Goal: Transaction & Acquisition: Purchase product/service

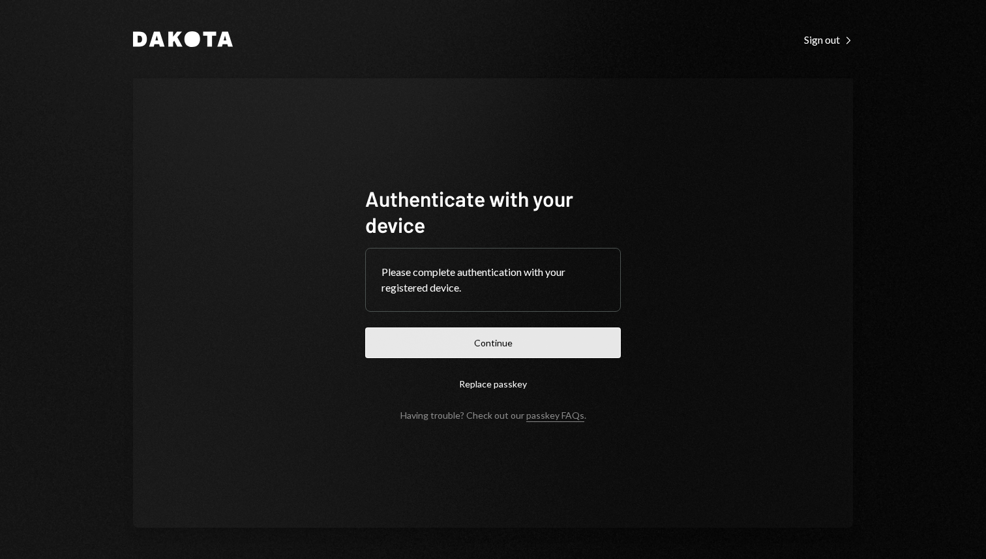
click at [501, 349] on button "Continue" at bounding box center [493, 342] width 256 height 31
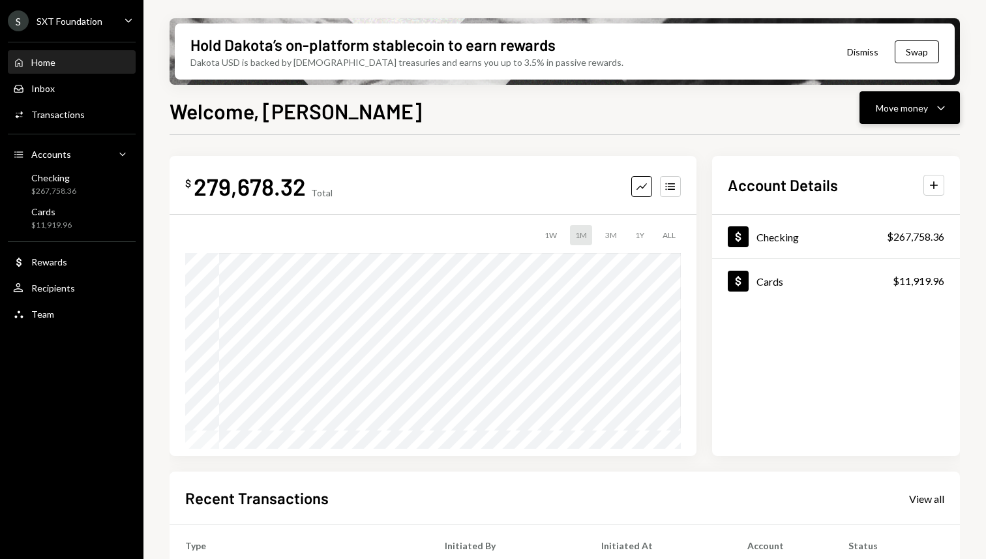
click at [918, 112] on div "Move money" at bounding box center [902, 108] width 52 height 14
click at [866, 149] on div "Send" at bounding box center [899, 147] width 95 height 14
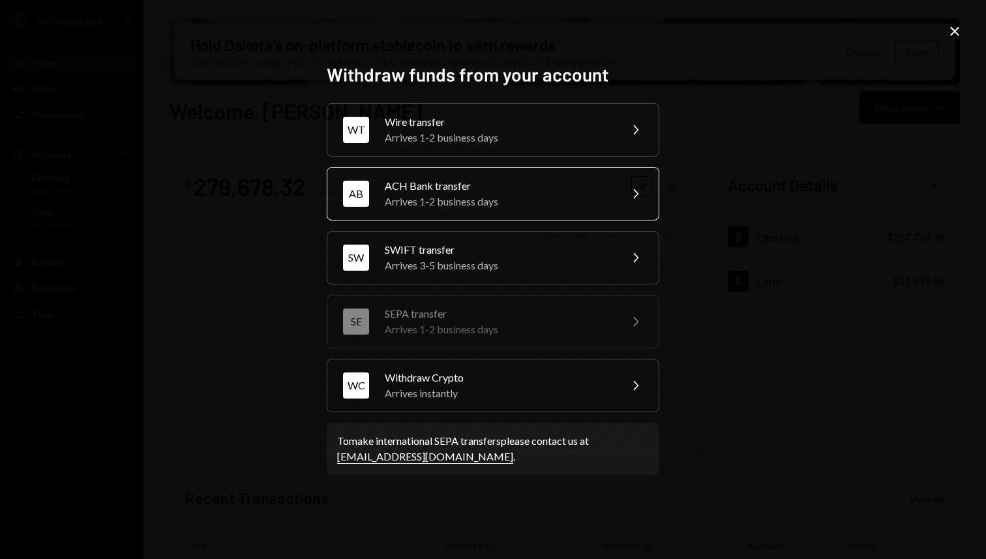
click at [504, 183] on div "ACH Bank transfer" at bounding box center [498, 186] width 227 height 16
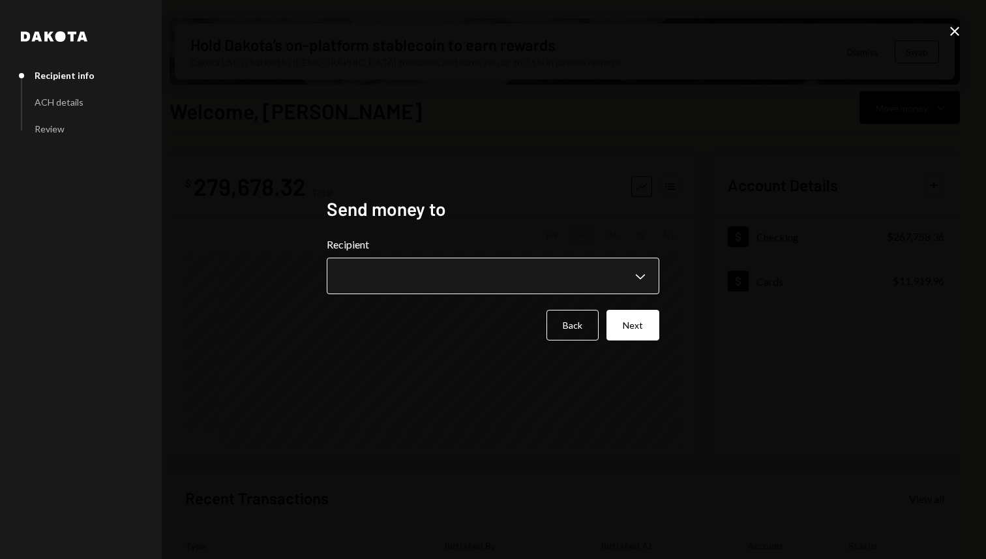
click at [436, 282] on body "S SXT Foundation Caret Down Home Home Inbox Inbox Activities Transactions Accou…" at bounding box center [493, 279] width 986 height 559
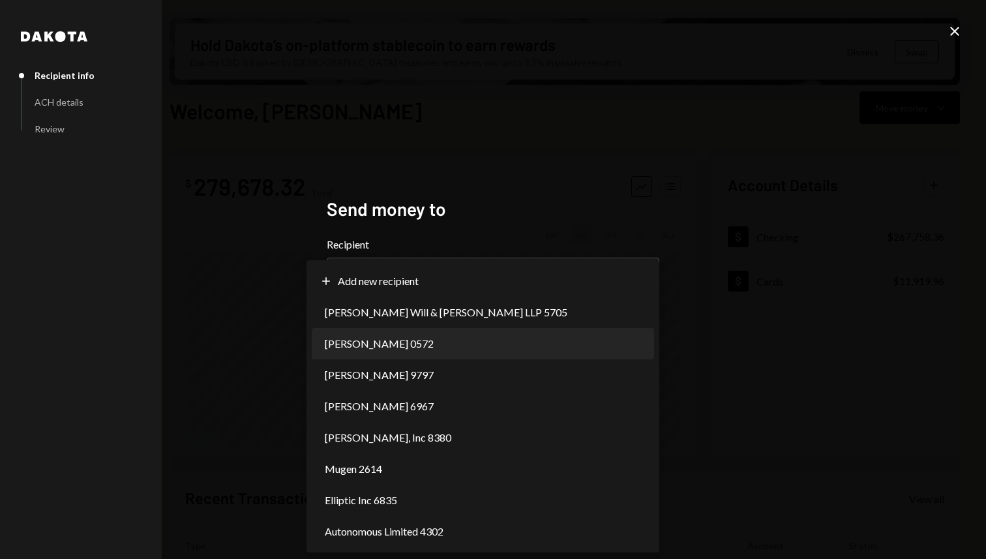
select select "**********"
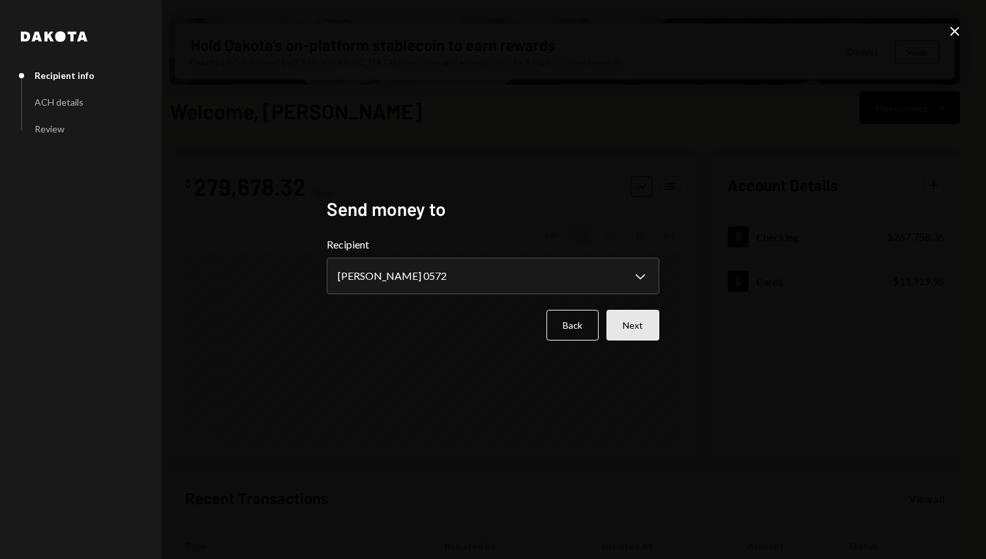
click at [631, 327] on button "Next" at bounding box center [632, 325] width 53 height 31
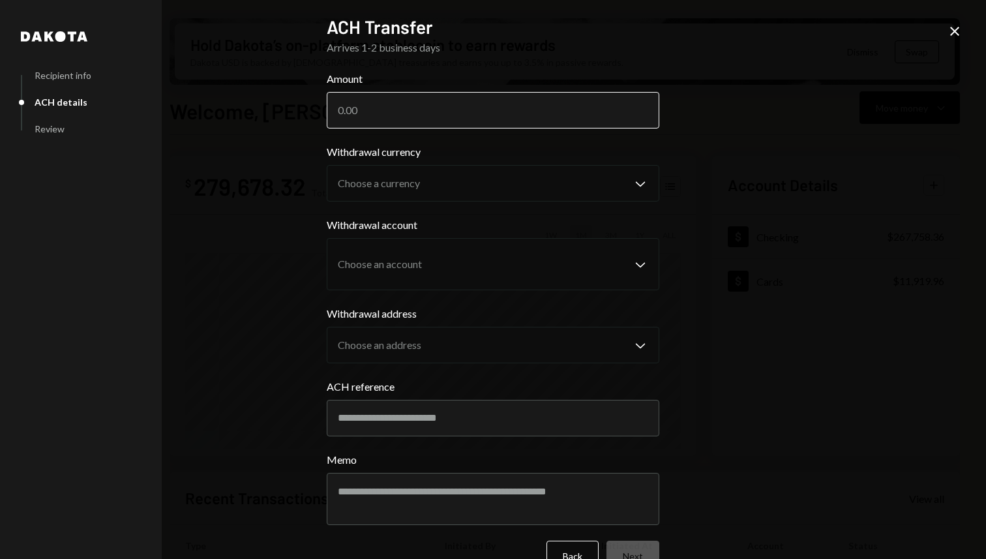
click at [474, 110] on input "Amount" at bounding box center [493, 110] width 333 height 37
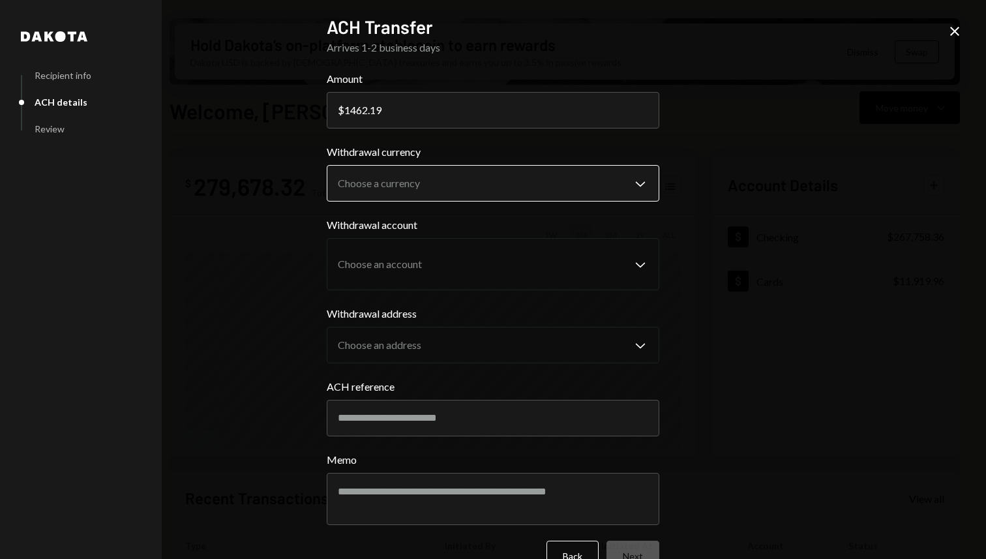
type input "1462.19"
click at [445, 194] on body "S SXT Foundation Caret Down Home Home Inbox Inbox Activities Transactions Accou…" at bounding box center [493, 279] width 986 height 559
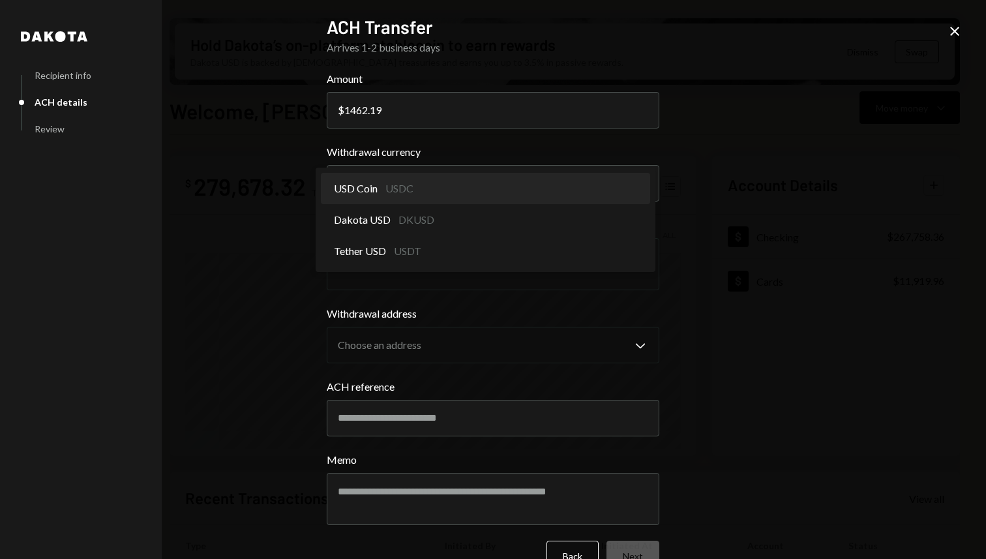
select select "****"
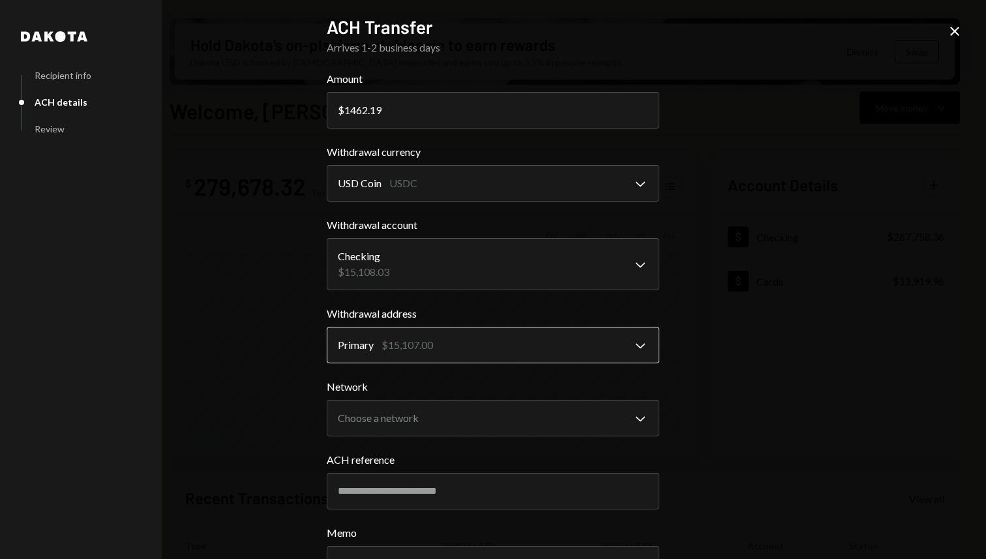
click at [429, 335] on body "S SXT Foundation Caret Down Home Home Inbox Inbox Activities Transactions Accou…" at bounding box center [493, 279] width 986 height 559
click at [429, 422] on body "S SXT Foundation Caret Down Home Home Inbox Inbox Activities Transactions Accou…" at bounding box center [493, 279] width 986 height 559
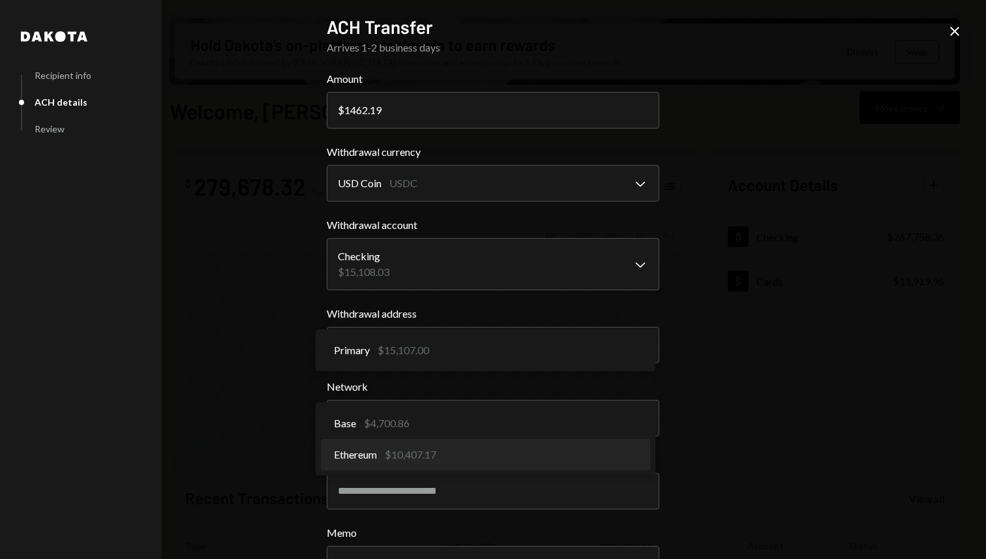
select select "**********"
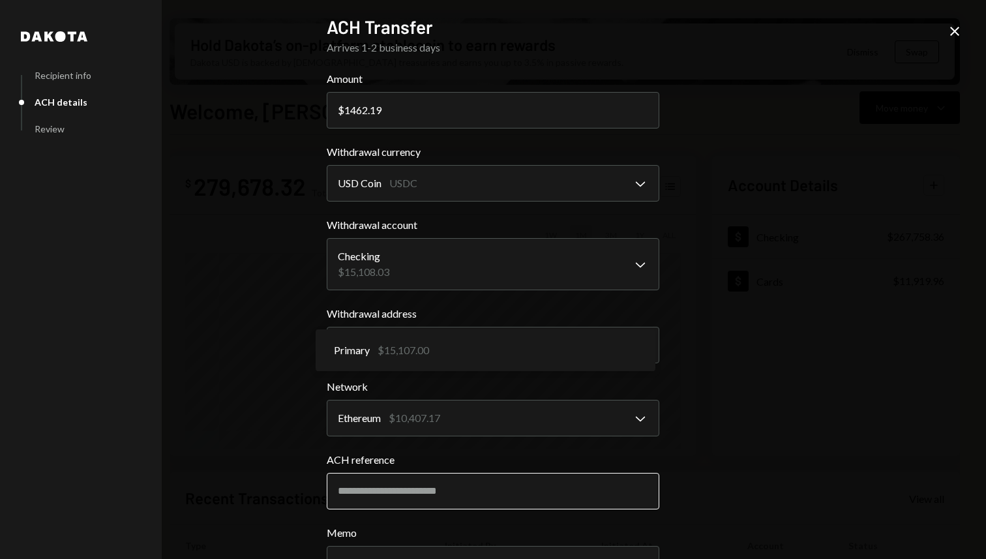
click at [461, 500] on input "ACH reference" at bounding box center [493, 491] width 333 height 37
type input "*"
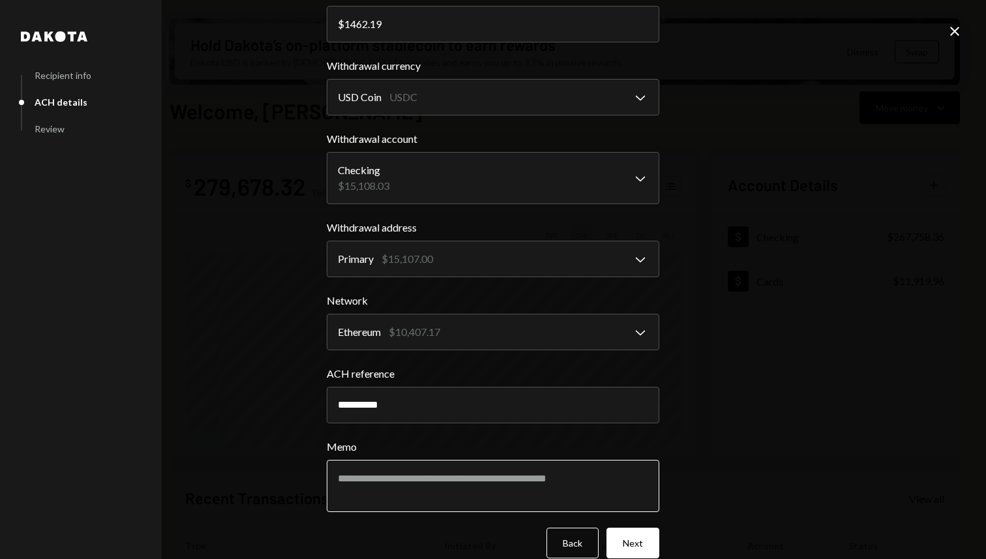
scroll to position [106, 0]
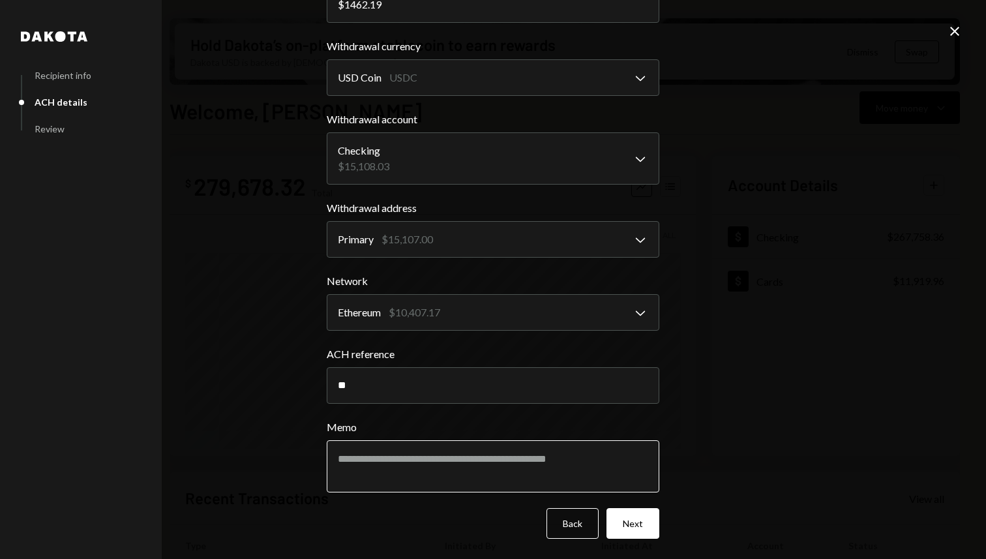
type input "*"
type input "******"
type textarea "**********"
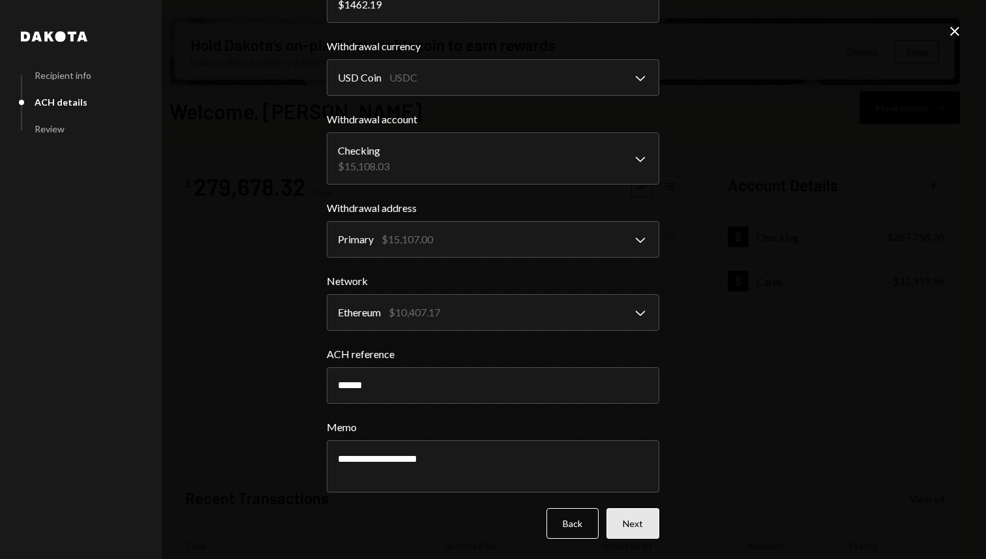
click at [628, 520] on button "Next" at bounding box center [632, 523] width 53 height 31
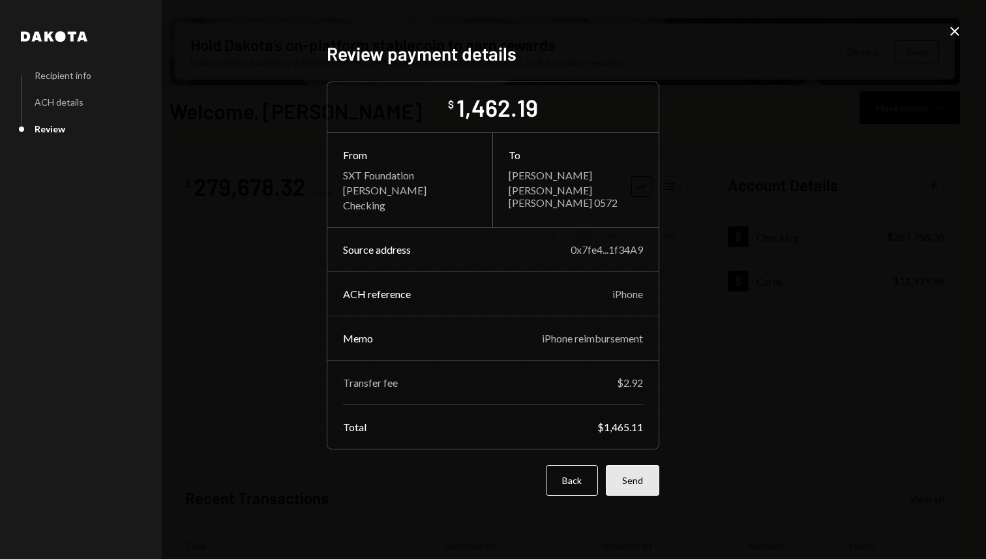
click at [627, 490] on button "Send" at bounding box center [632, 480] width 53 height 31
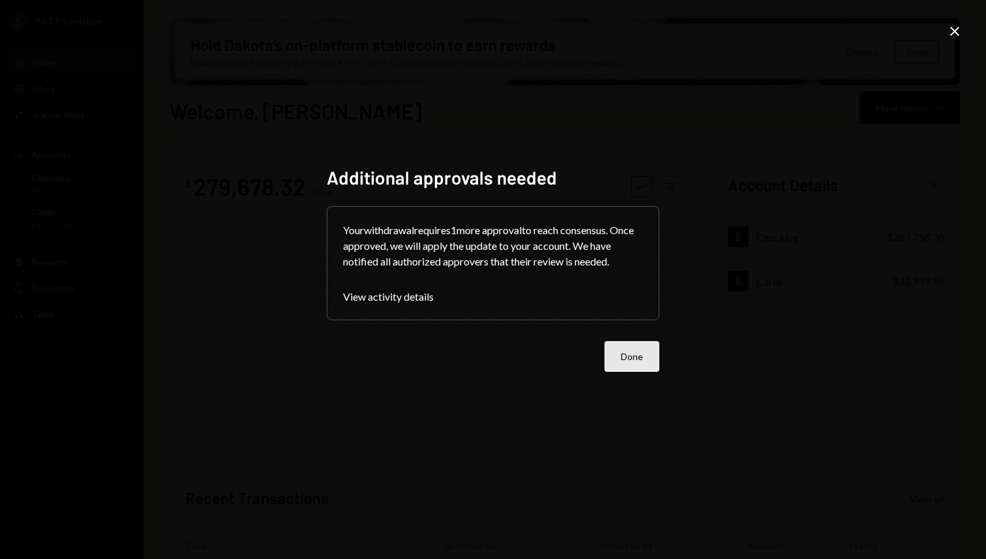
click at [634, 358] on button "Done" at bounding box center [632, 356] width 55 height 31
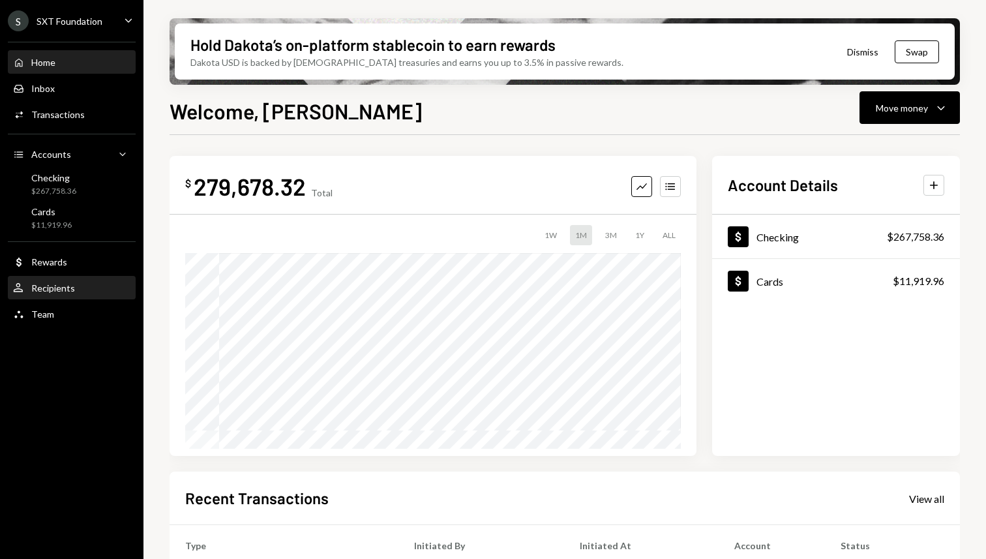
click at [50, 294] on div "User Recipients" at bounding box center [71, 288] width 117 height 22
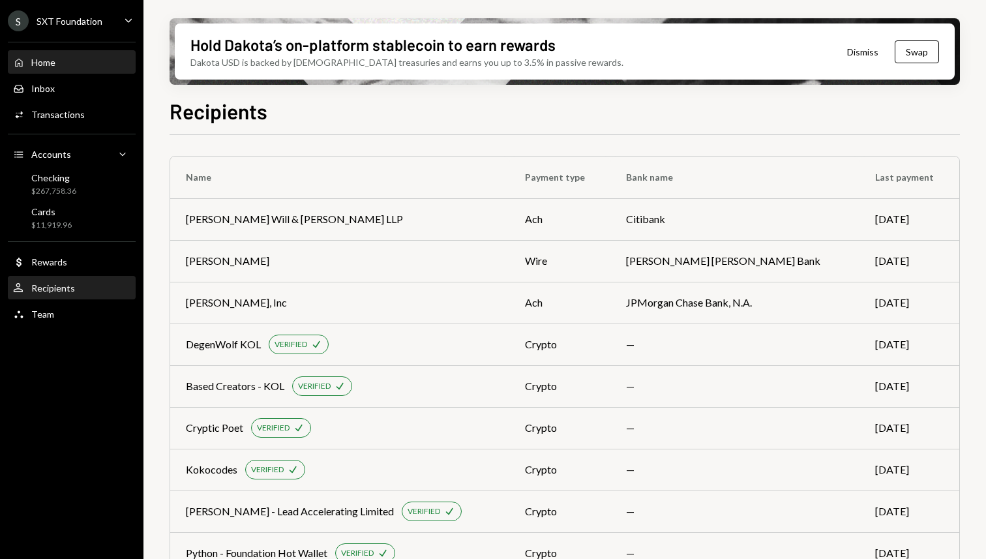
click at [51, 63] on div "Home" at bounding box center [43, 62] width 24 height 11
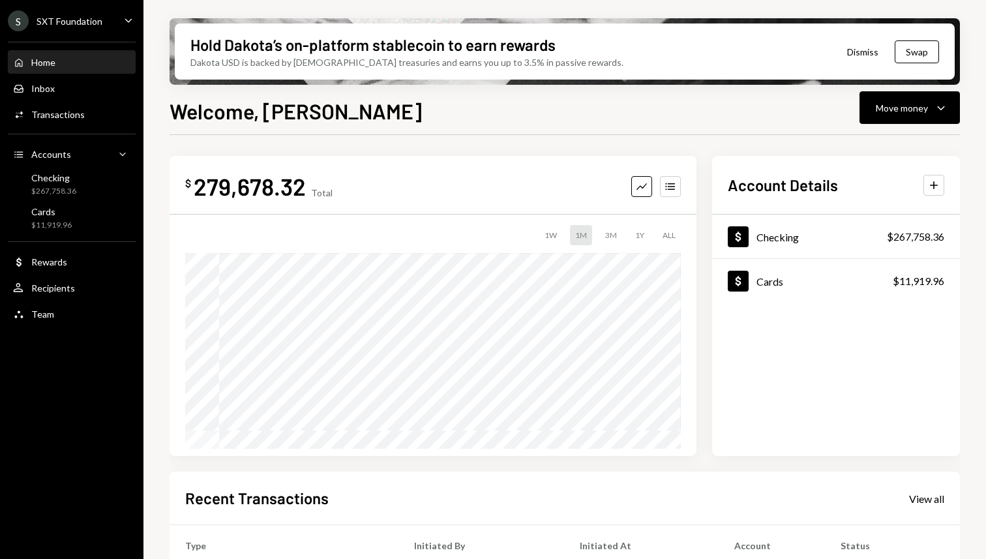
click at [127, 20] on icon "Main" at bounding box center [128, 20] width 7 height 4
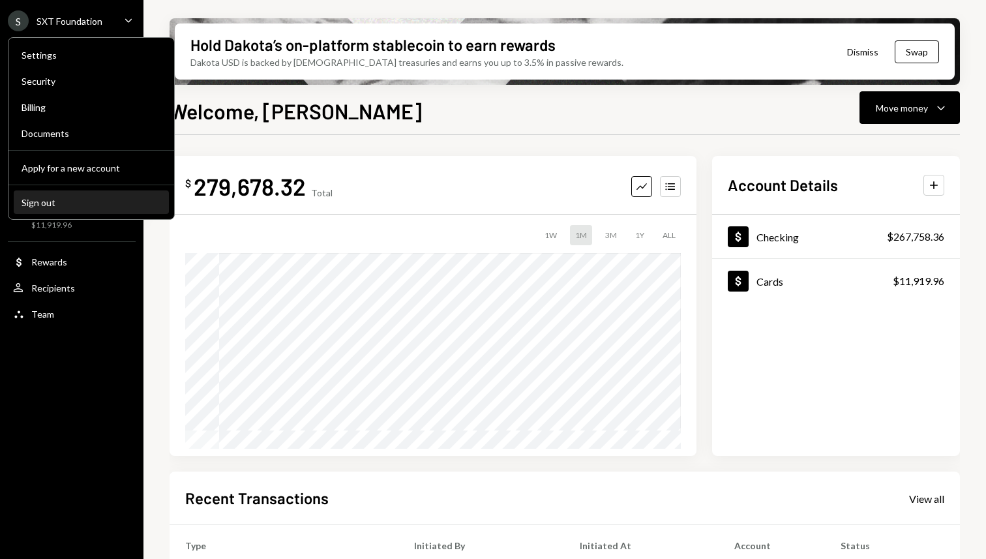
click at [65, 200] on div "Sign out" at bounding box center [92, 202] width 140 height 11
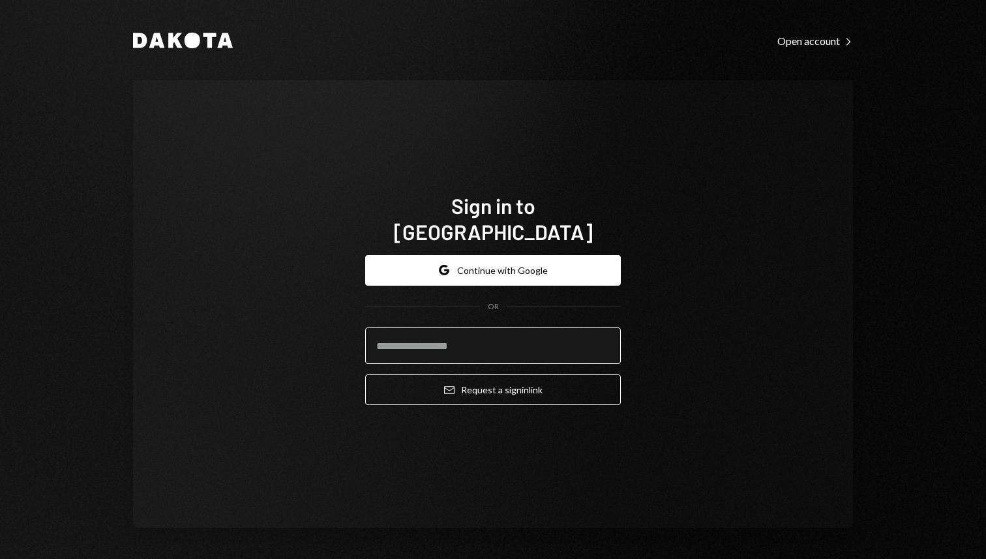
click at [460, 327] on input "email" at bounding box center [493, 345] width 256 height 37
type input "**********"
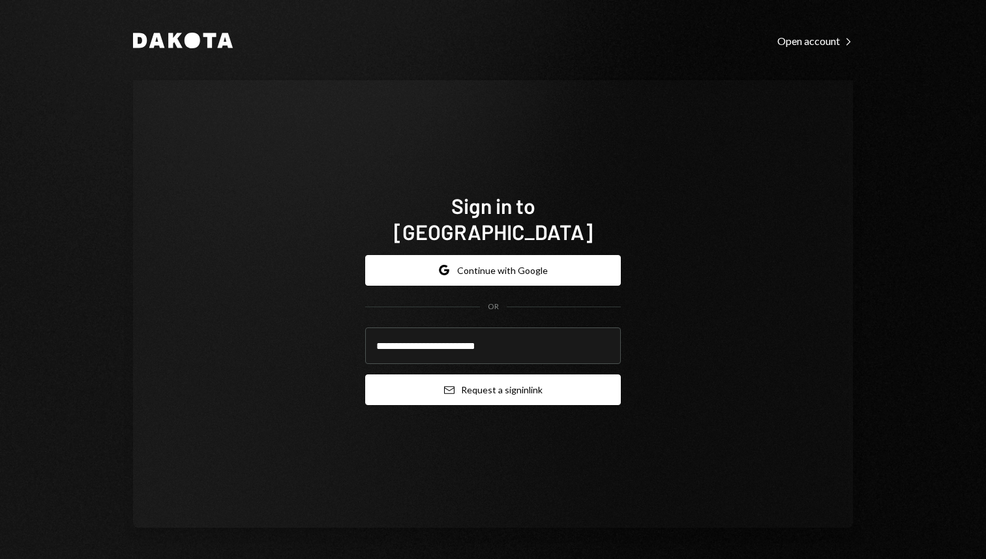
click at [488, 380] on button "Email Request a sign in link" at bounding box center [493, 389] width 256 height 31
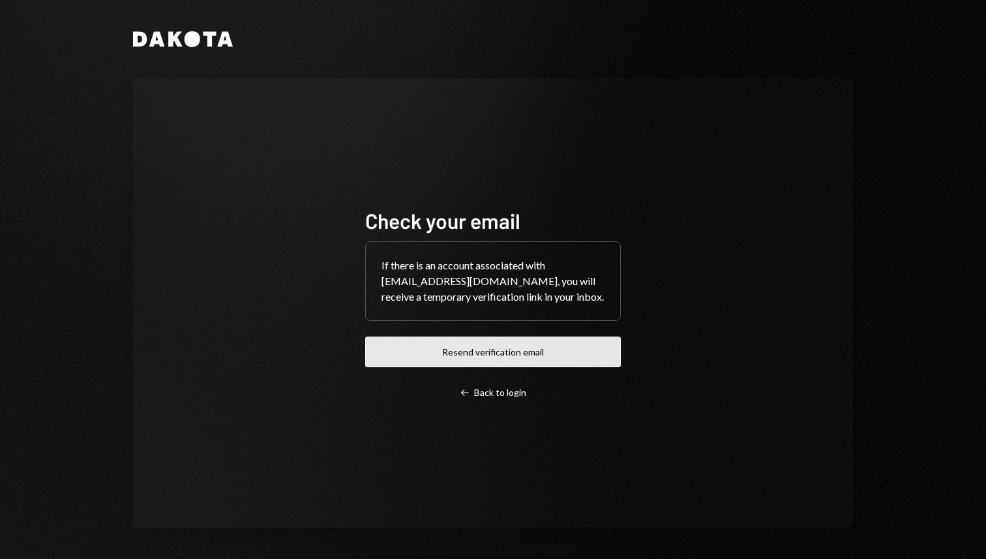
click at [494, 361] on button "Resend verification email" at bounding box center [493, 352] width 256 height 31
